Goal: Navigation & Orientation: Find specific page/section

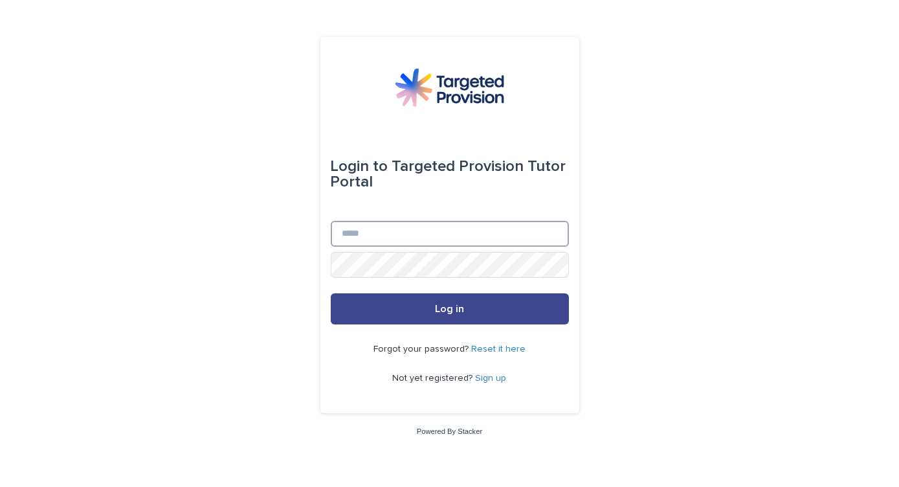
type input "**********"
click at [448, 307] on span "Log in" at bounding box center [449, 309] width 29 height 10
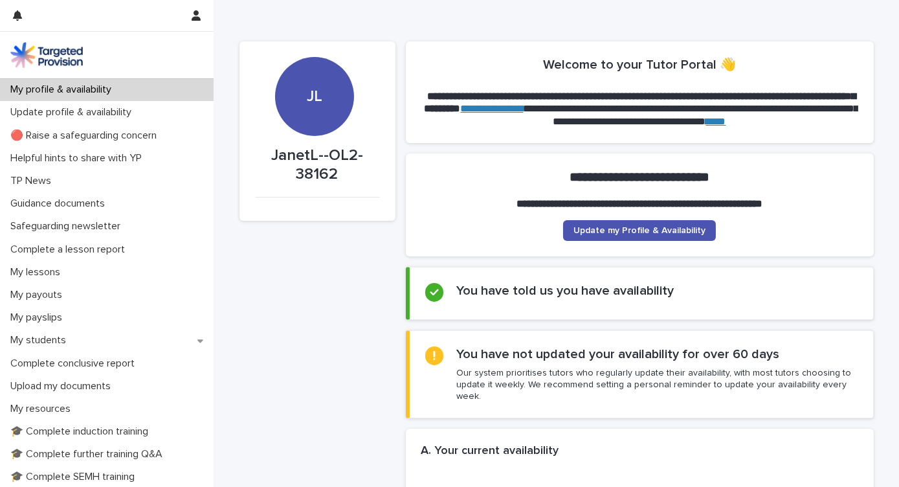
click at [856, 59] on section "**********" at bounding box center [640, 92] width 468 height 102
